Goal: Communication & Community: Participate in discussion

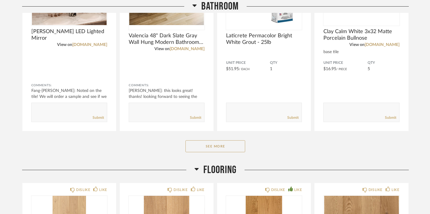
scroll to position [432, 0]
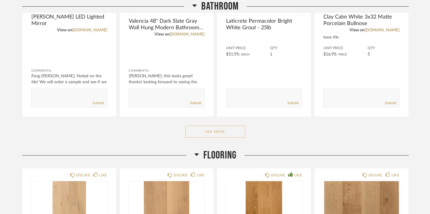
click at [200, 130] on button "See More" at bounding box center [215, 132] width 60 height 12
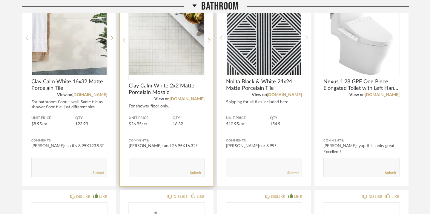
scroll to position [565, 0]
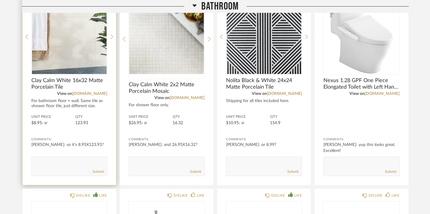
click at [43, 161] on textarea at bounding box center [69, 164] width 75 height 8
type textarea "CUT THESE LET'S PAINT THE WALLS"
click at [93, 172] on link "Submit" at bounding box center [98, 171] width 11 height 5
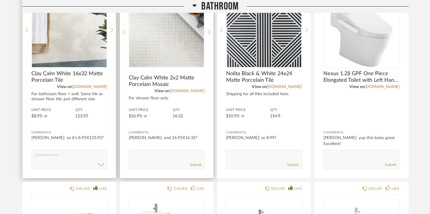
scroll to position [574, 0]
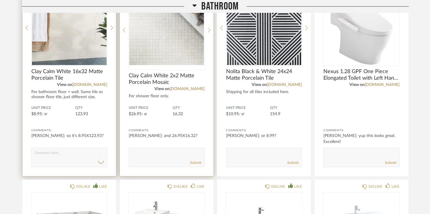
click at [151, 50] on img "0" at bounding box center [167, 27] width 76 height 75
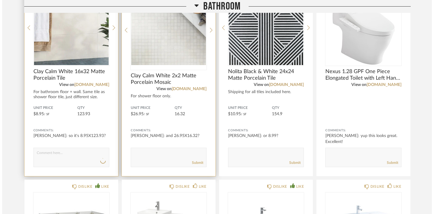
scroll to position [0, 0]
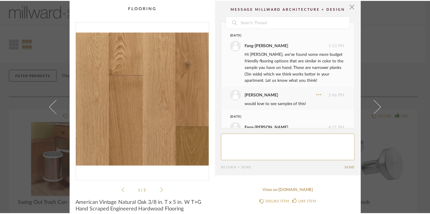
scroll to position [82, 0]
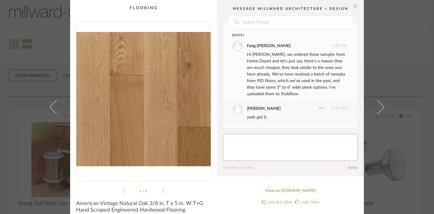
click at [351, 7] on span "button" at bounding box center [355, 6] width 12 height 12
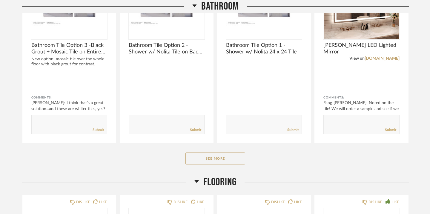
scroll to position [404, 0]
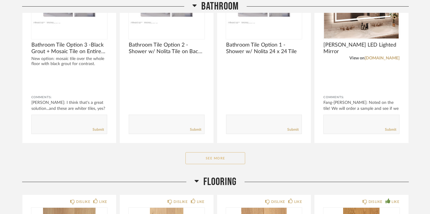
click at [221, 159] on button "See More" at bounding box center [215, 158] width 60 height 12
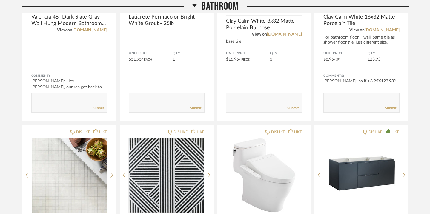
scroll to position [628, 0]
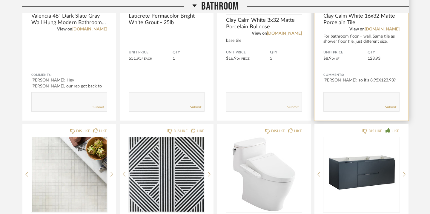
click at [337, 98] on textarea at bounding box center [361, 99] width 75 height 8
type textarea "LET'S CUT THESE AND JUST PAINT"
click at [396, 106] on link "Submit" at bounding box center [390, 107] width 11 height 5
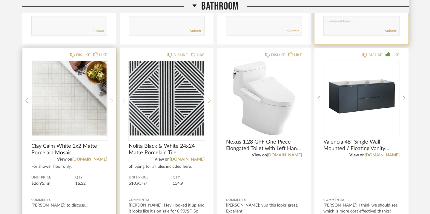
scroll to position [708, 0]
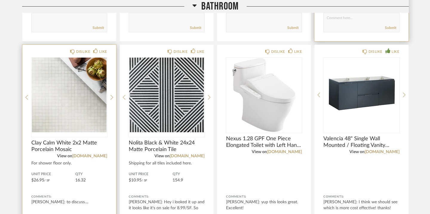
click at [87, 134] on div at bounding box center [69, 97] width 76 height 79
click at [78, 144] on span "Clay Calm White 2x2 Matte Porcelain Mosaic" at bounding box center [69, 146] width 76 height 13
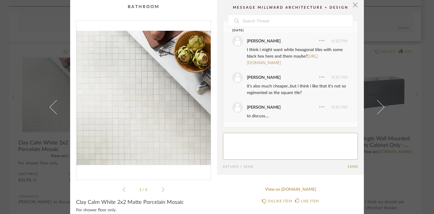
scroll to position [0, 0]
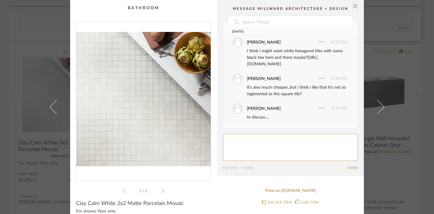
click at [257, 64] on link "[URL][DOMAIN_NAME]" at bounding box center [282, 61] width 71 height 11
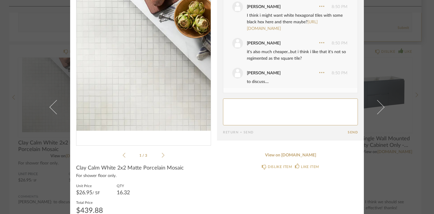
scroll to position [43, 0]
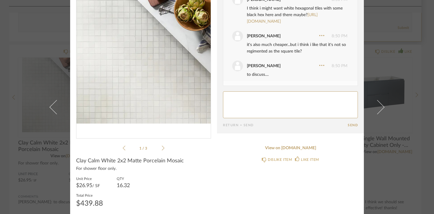
click at [234, 97] on textarea at bounding box center [290, 104] width 135 height 27
type textarea "it would be like $150-ish?"
click at [348, 125] on button "Send" at bounding box center [353, 125] width 10 height 4
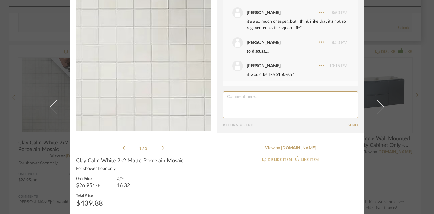
scroll to position [0, 0]
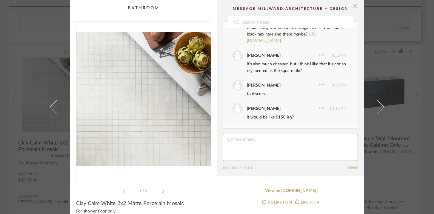
click at [353, 6] on span "button" at bounding box center [355, 6] width 12 height 12
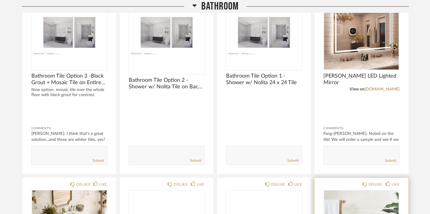
scroll to position [376, 0]
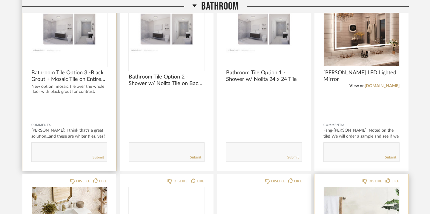
click at [83, 147] on textarea at bounding box center [69, 149] width 75 height 8
